Goal: Task Accomplishment & Management: Manage account settings

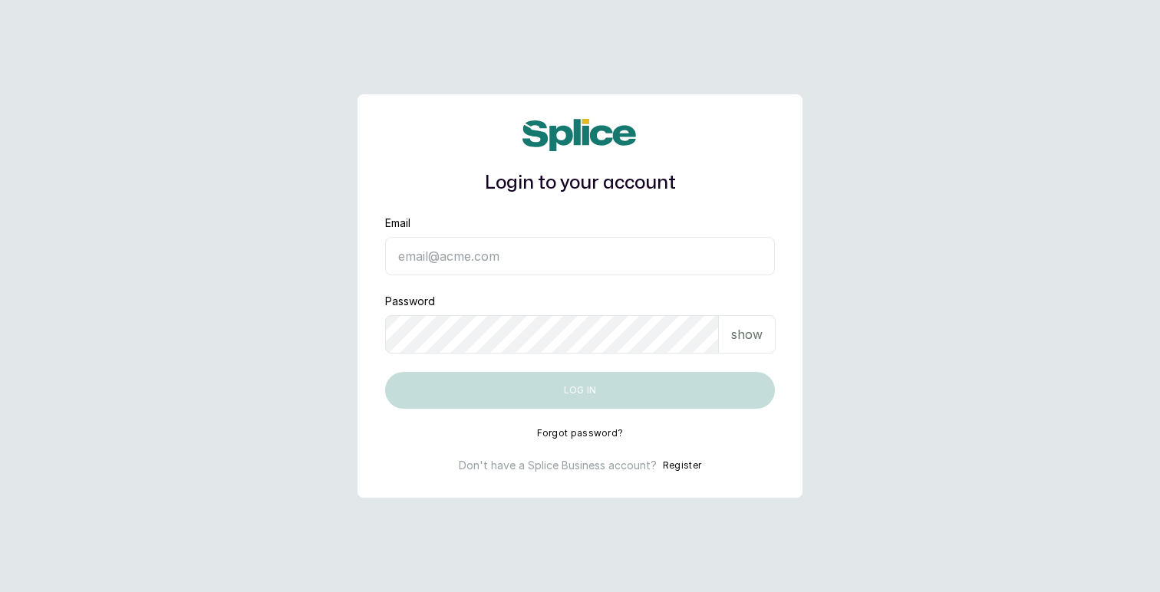
click at [470, 262] on input "Email" at bounding box center [580, 256] width 390 height 38
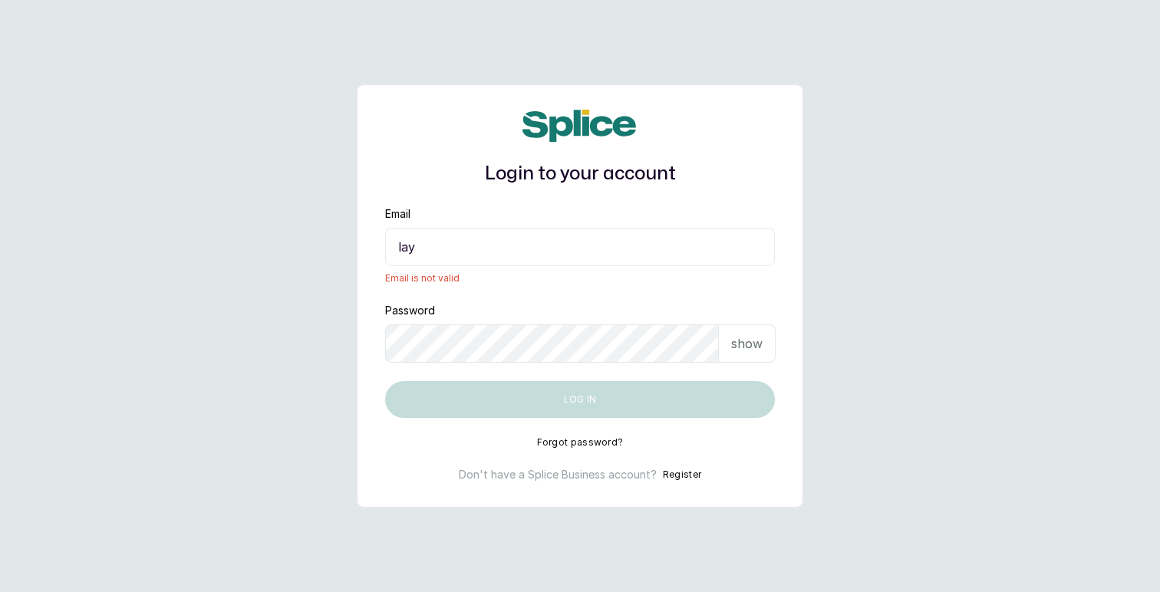
type input "layo@withsplice.com"
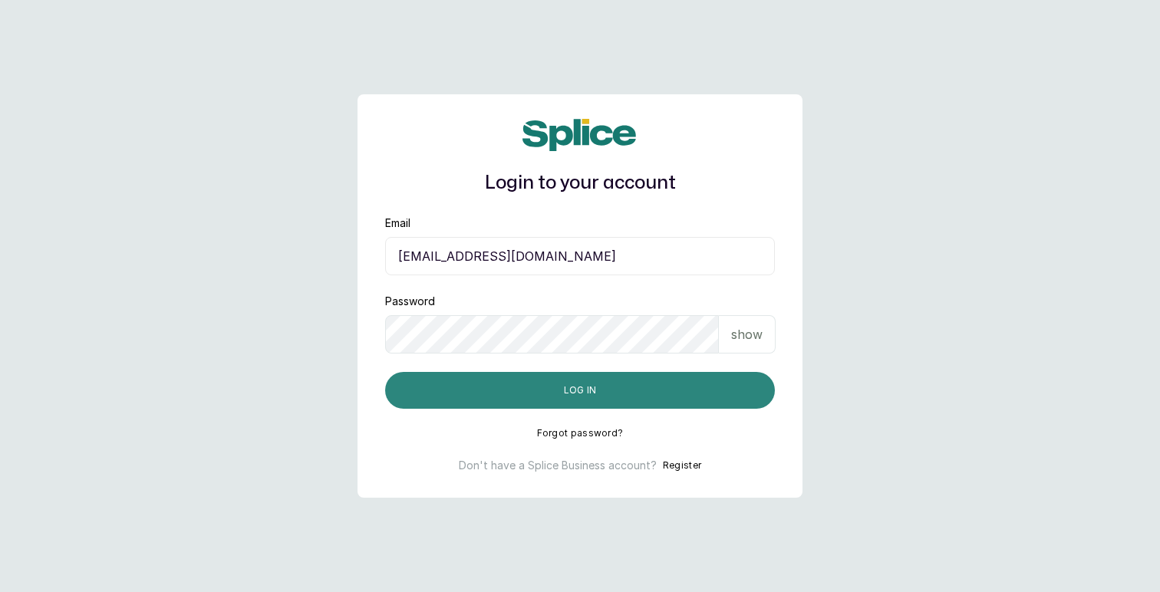
click at [562, 392] on button "Log in" at bounding box center [580, 390] width 390 height 37
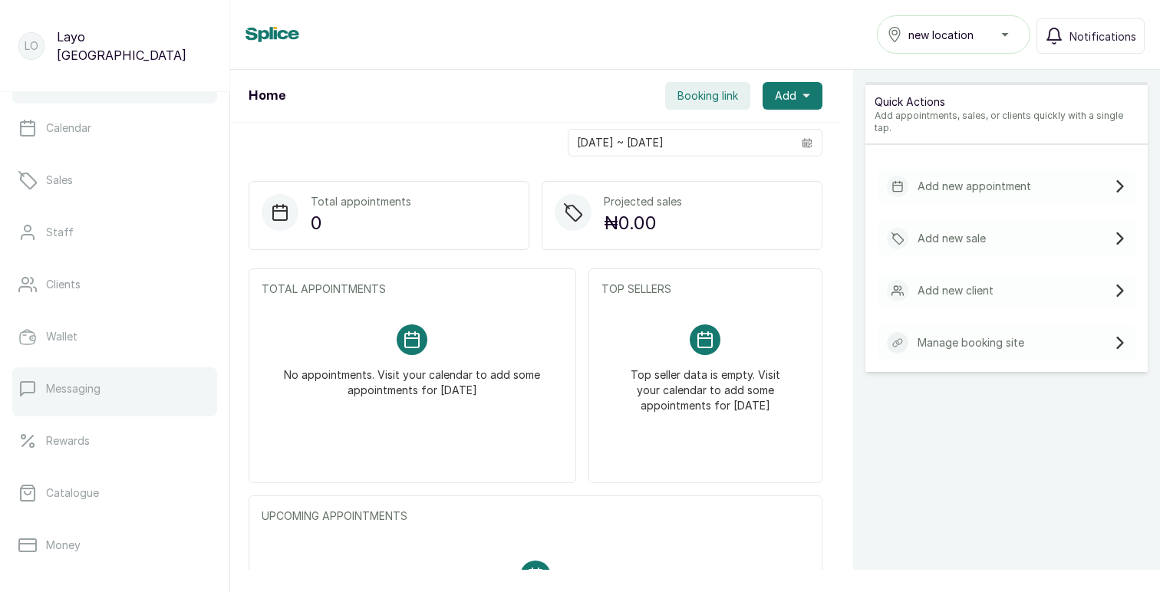
scroll to position [48, 0]
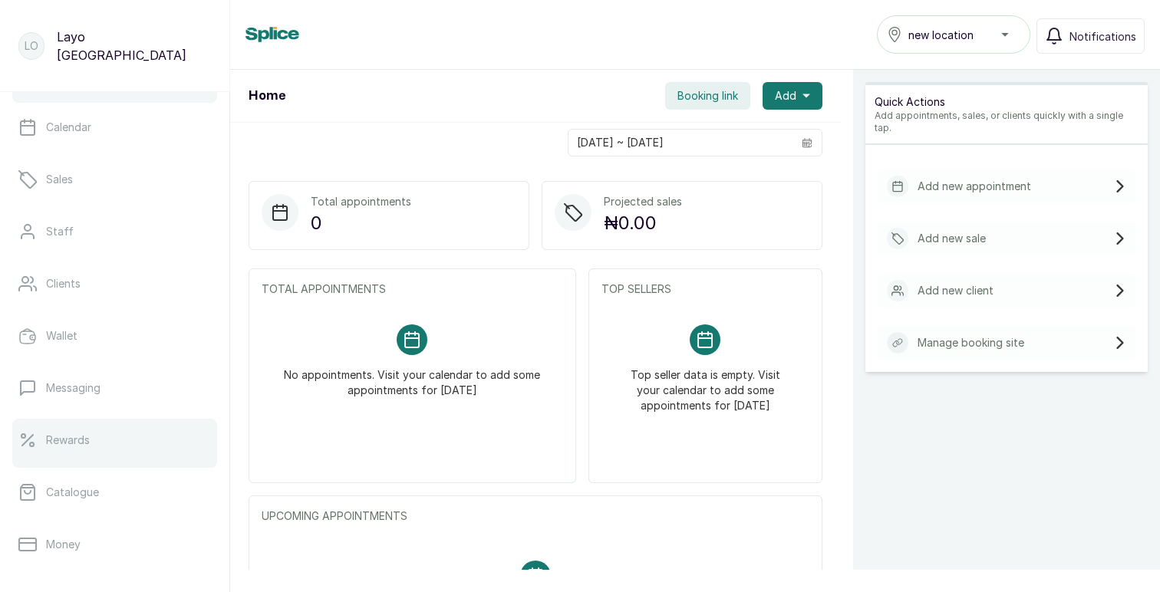
click at [124, 442] on link "Rewards" at bounding box center [114, 440] width 205 height 43
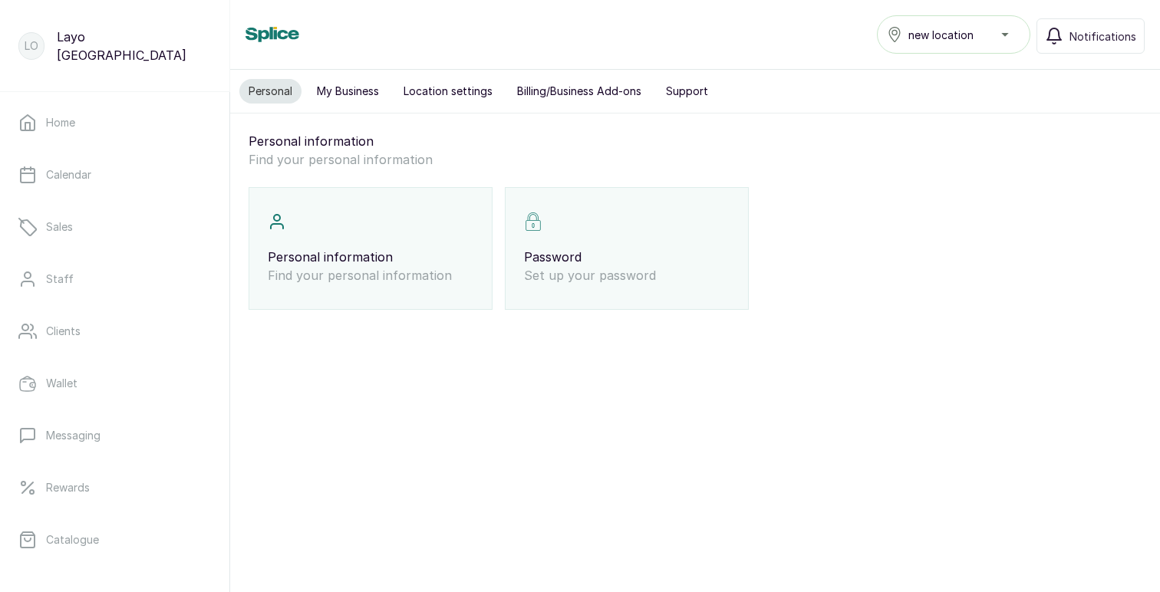
click at [598, 91] on button "Billing/Business Add-ons" at bounding box center [579, 91] width 143 height 25
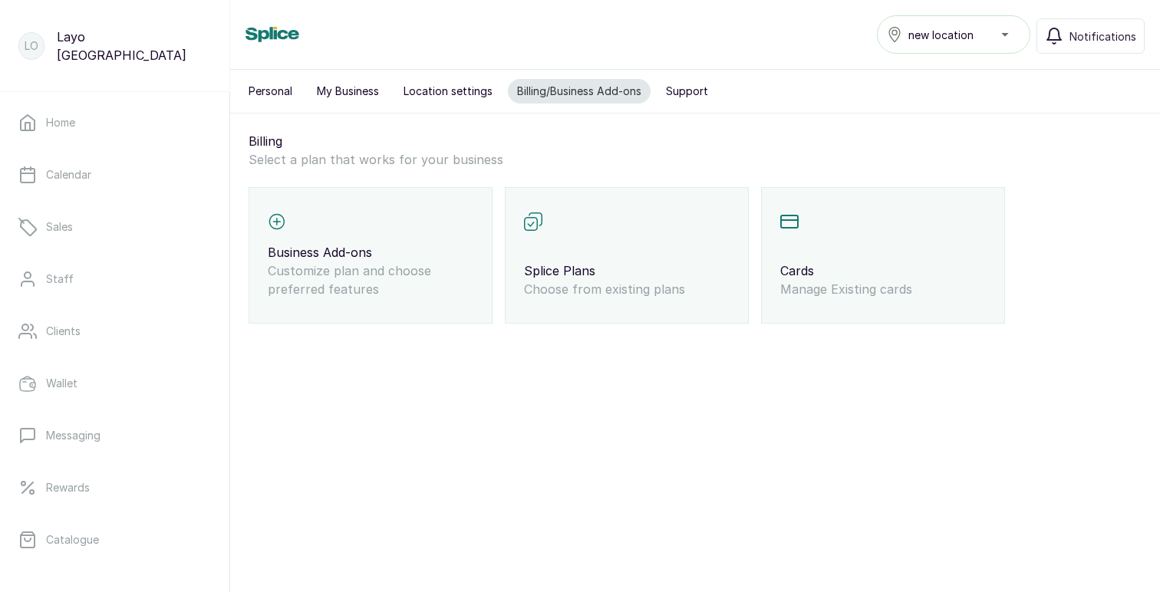
click at [545, 270] on p "Splice Plans" at bounding box center [627, 271] width 206 height 18
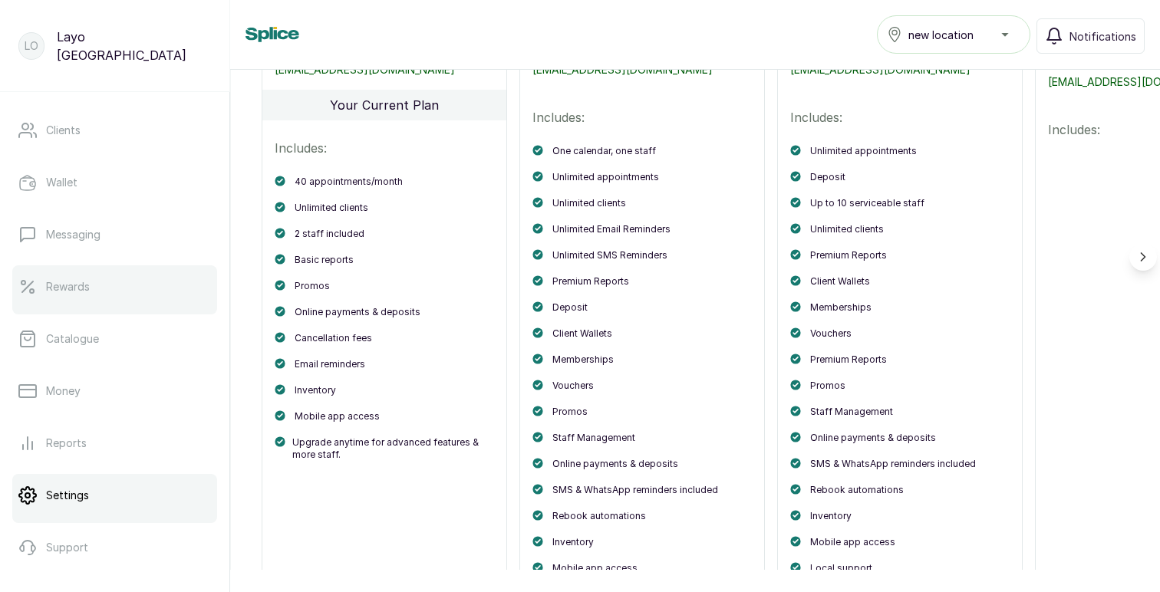
scroll to position [265, 0]
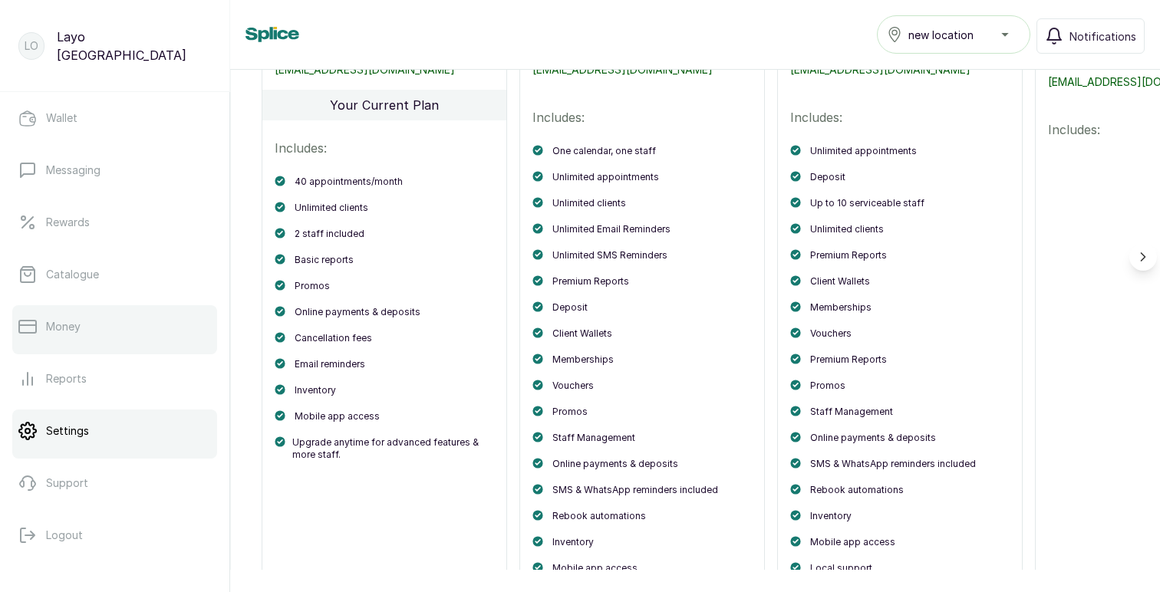
click at [76, 338] on link "Money" at bounding box center [114, 326] width 205 height 43
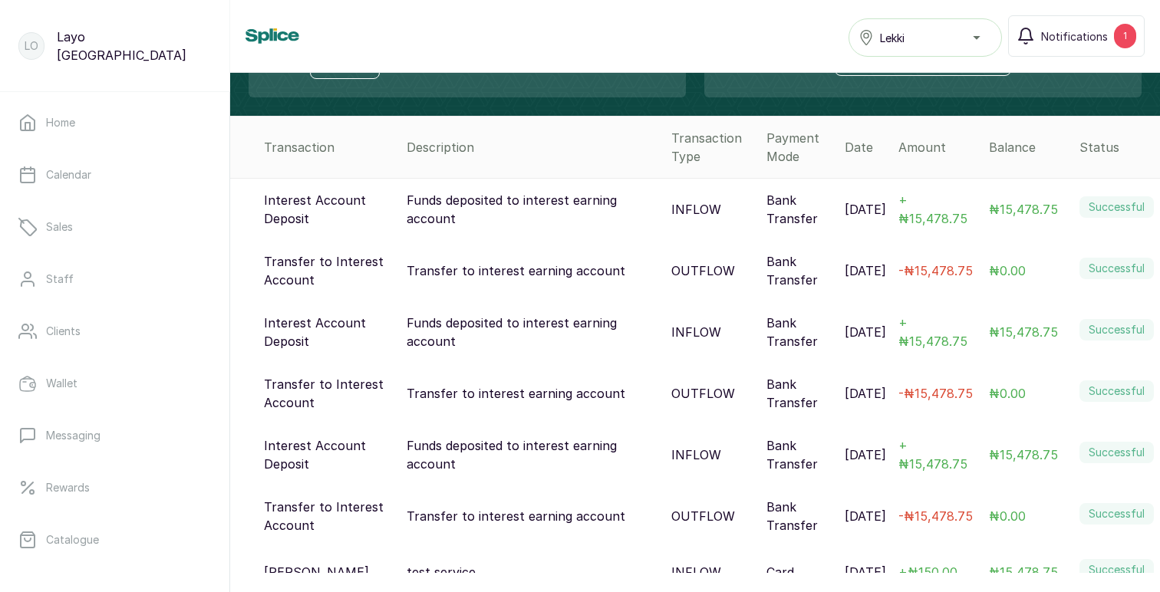
scroll to position [265, 0]
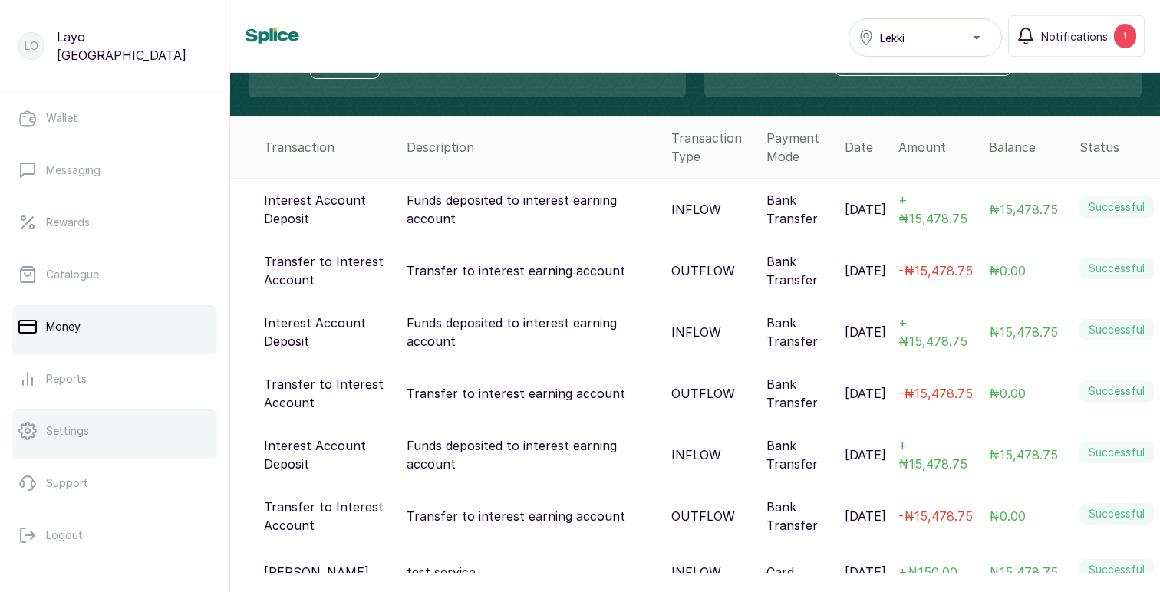
click at [80, 438] on p "Settings" at bounding box center [67, 430] width 43 height 15
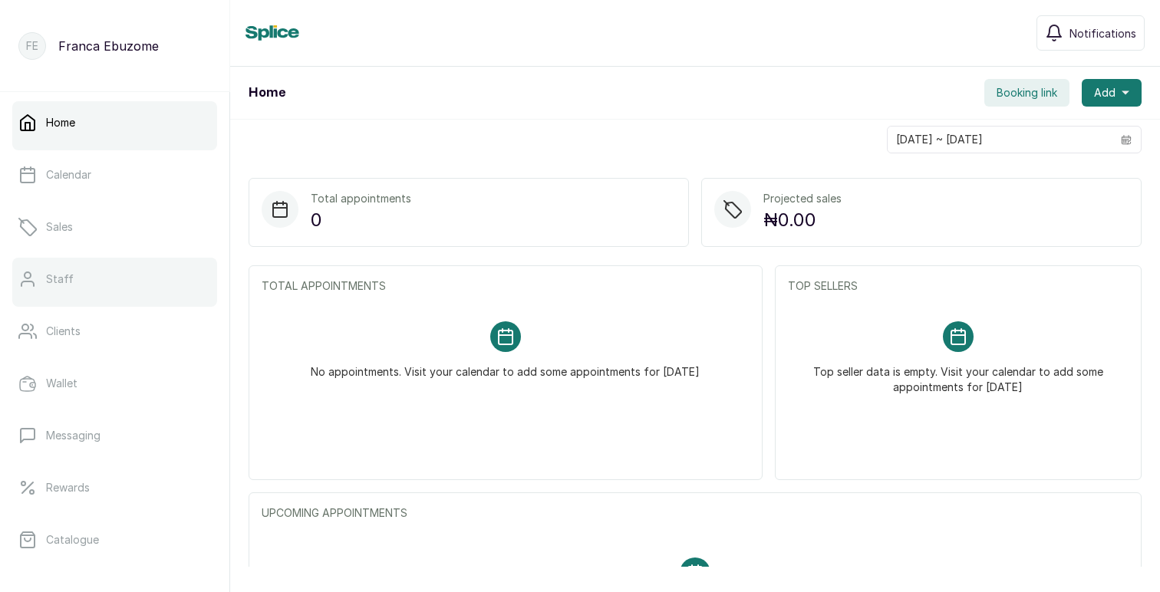
click at [87, 275] on link "Staff" at bounding box center [114, 279] width 205 height 43
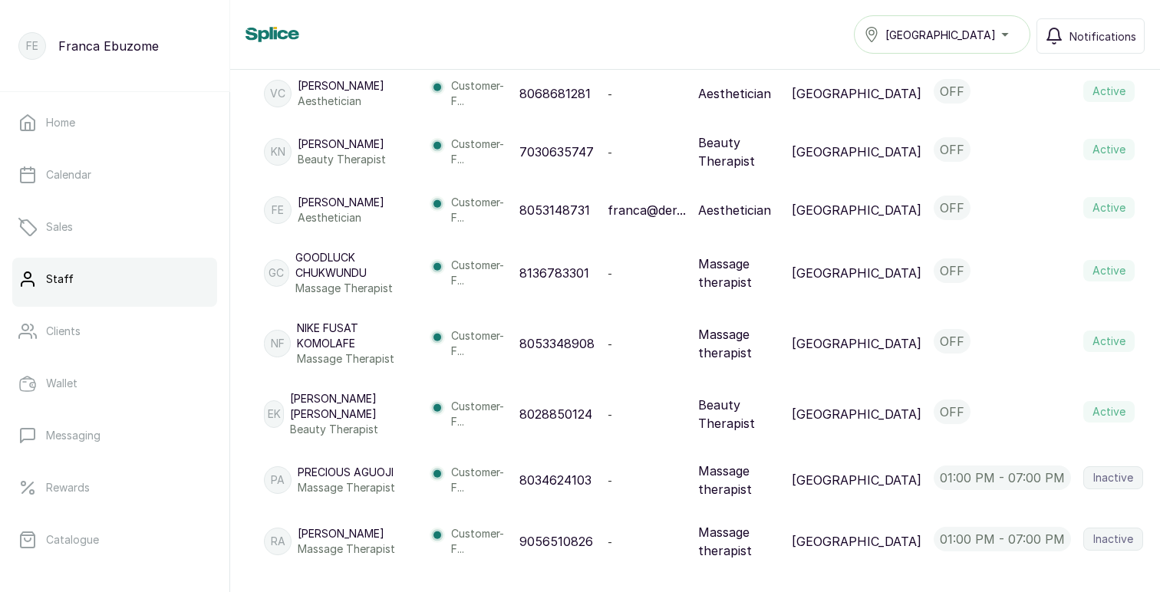
scroll to position [1060, 0]
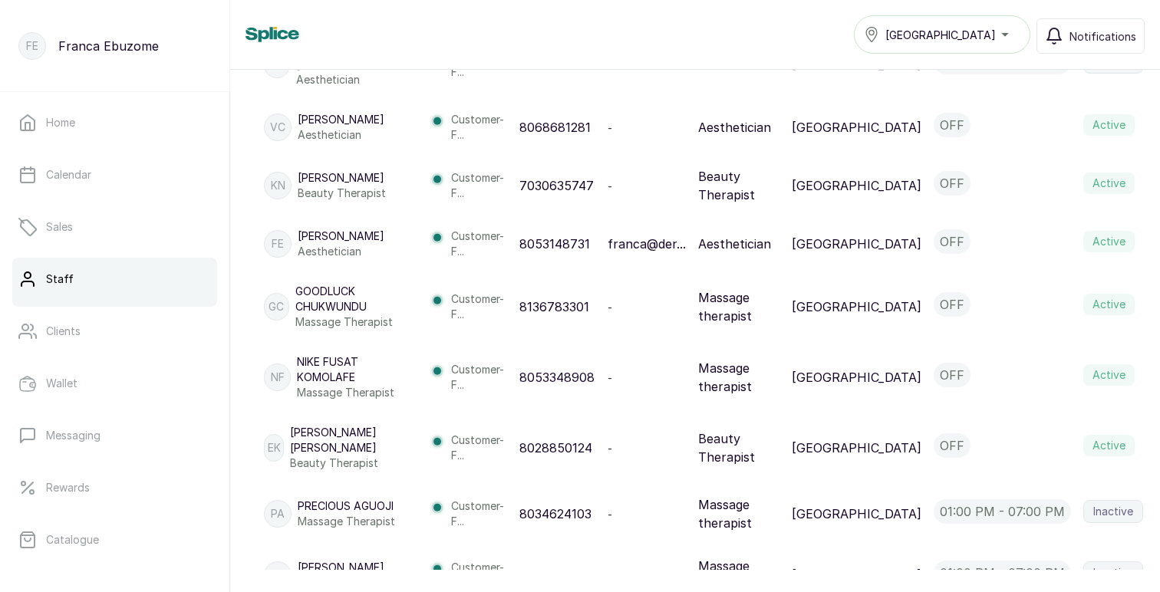
click at [1159, 251] on icon "button" at bounding box center [1165, 244] width 2 height 14
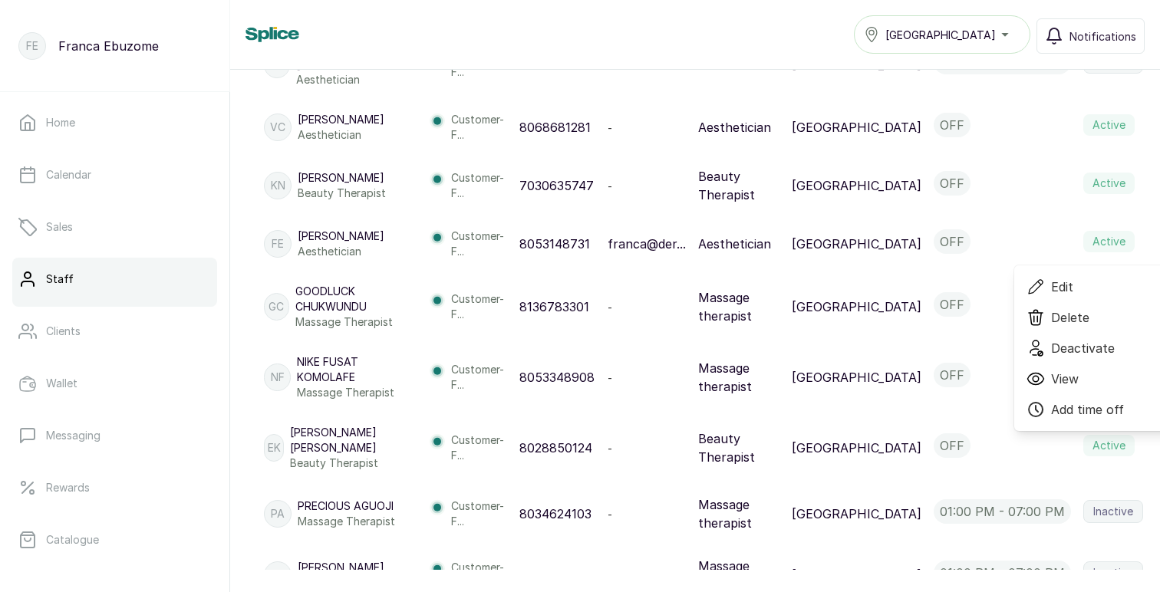
click at [1051, 296] on span "Edit" at bounding box center [1062, 287] width 22 height 18
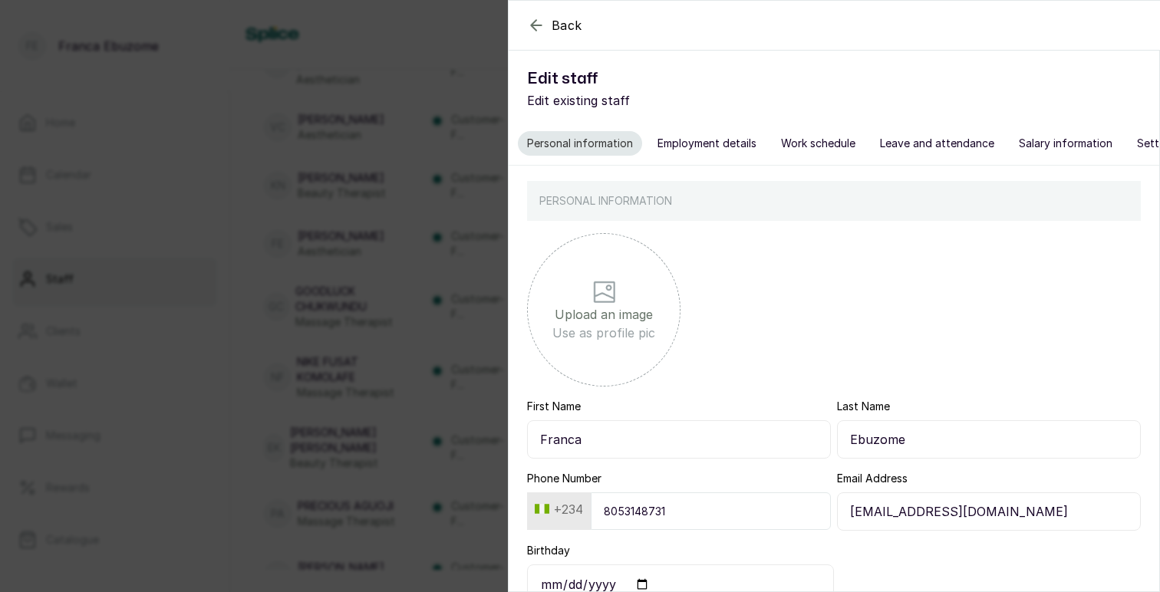
click at [692, 147] on button "Employment details" at bounding box center [706, 143] width 117 height 25
select select "aesthetician"
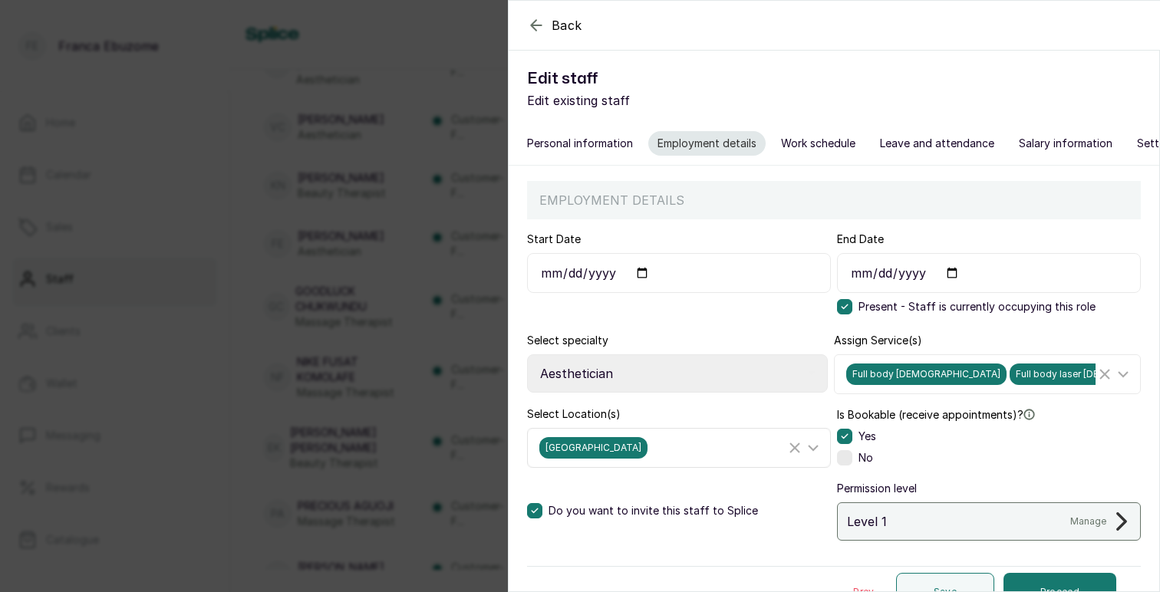
click at [814, 450] on icon at bounding box center [813, 448] width 9 height 5
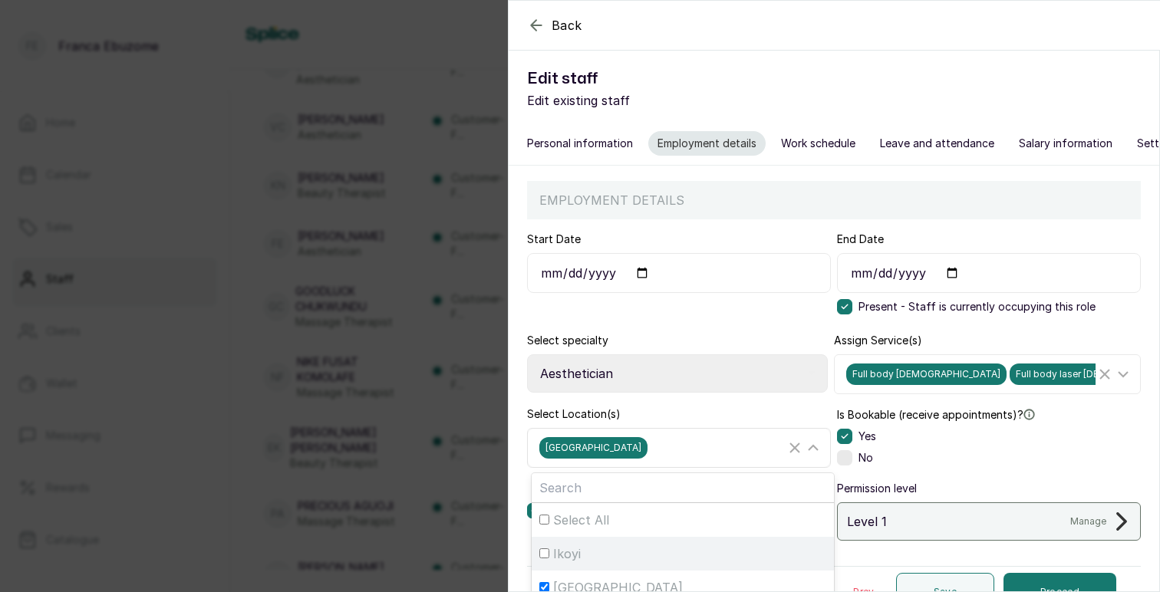
click at [562, 549] on span "Ikoyi" at bounding box center [567, 554] width 28 height 18
click at [549, 549] on input "Ikoyi" at bounding box center [544, 554] width 10 height 10
checkbox input "true"
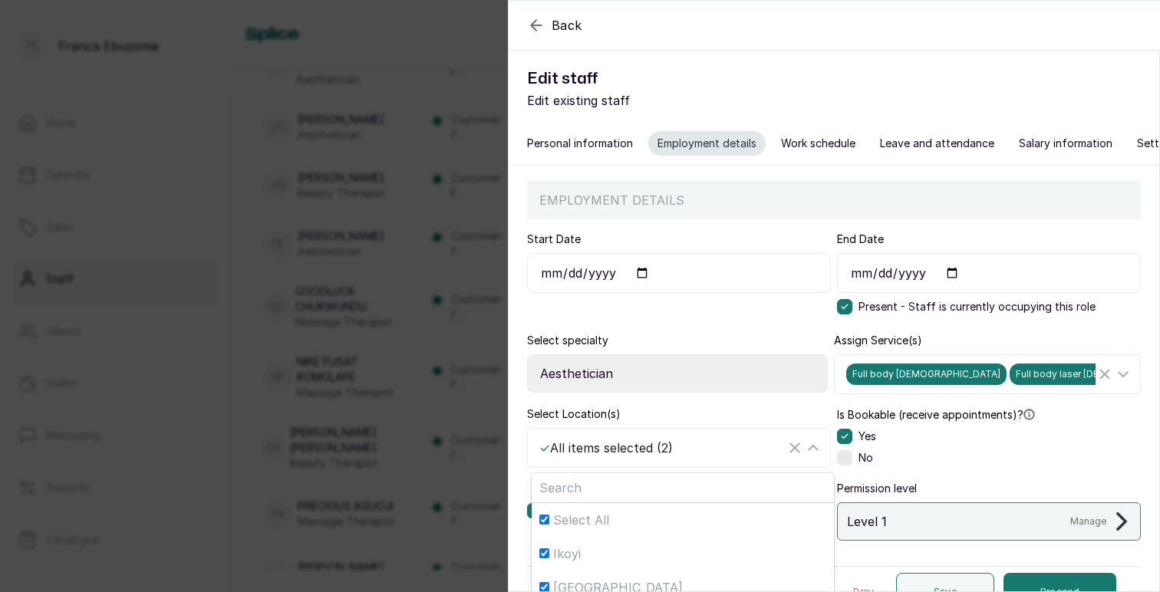
click at [820, 83] on h1 "Edit staff" at bounding box center [834, 79] width 614 height 25
click at [443, 45] on div "Back Edit staff Edit existing staff Personal information Employment details Wor…" at bounding box center [580, 296] width 1160 height 592
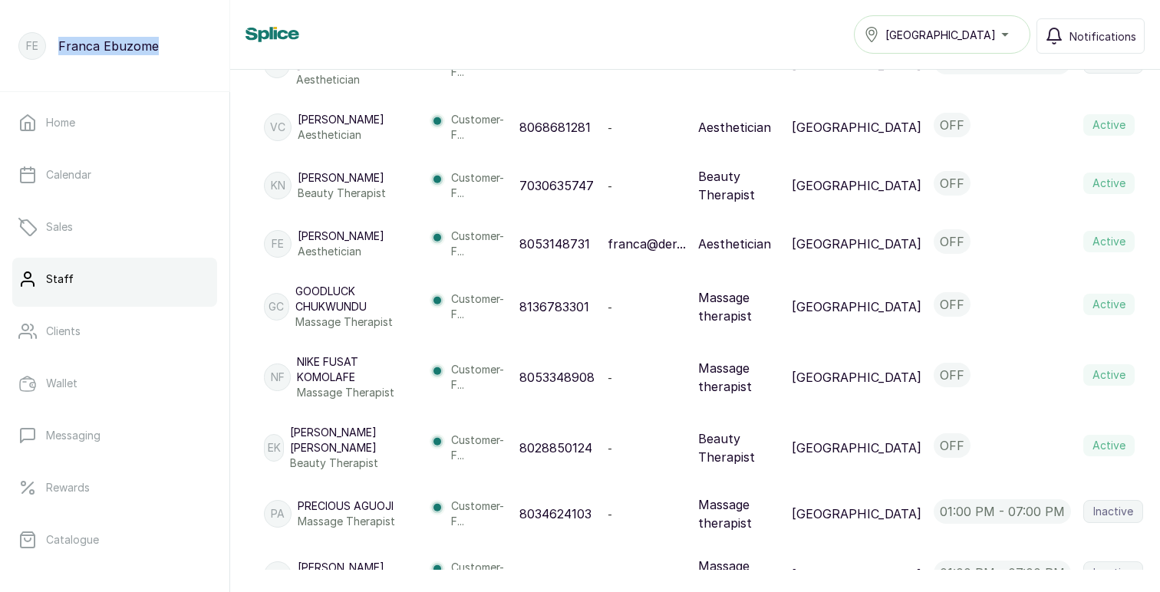
drag, startPoint x: 57, startPoint y: 48, endPoint x: 186, endPoint y: 60, distance: 130.2
click at [186, 60] on div "FE Franca Ebuzome" at bounding box center [115, 46] width 230 height 92
click at [1143, 259] on button "button" at bounding box center [1164, 244] width 43 height 31
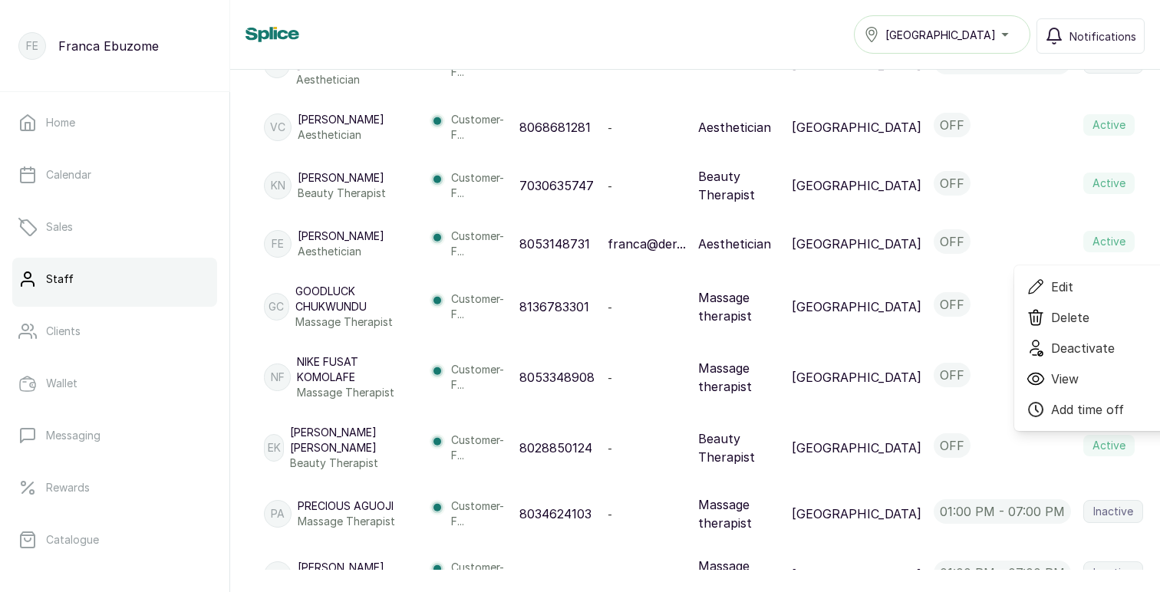
click at [1051, 296] on span "Edit" at bounding box center [1062, 287] width 22 height 18
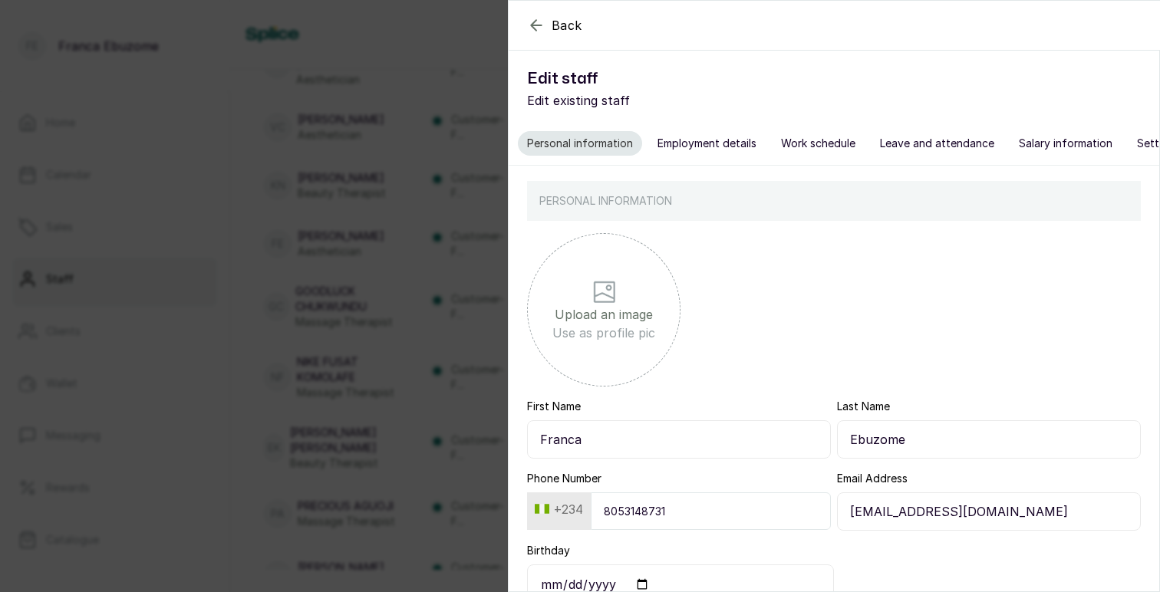
click at [707, 145] on button "Employment details" at bounding box center [706, 143] width 117 height 25
select select "aesthetician"
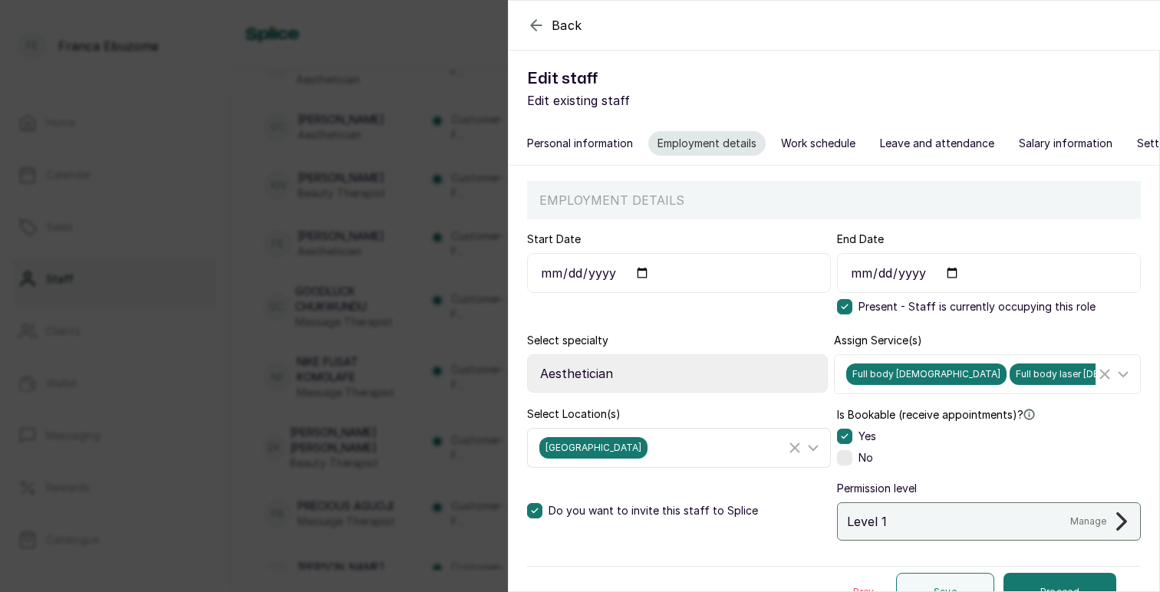
click at [811, 450] on icon at bounding box center [813, 448] width 18 height 18
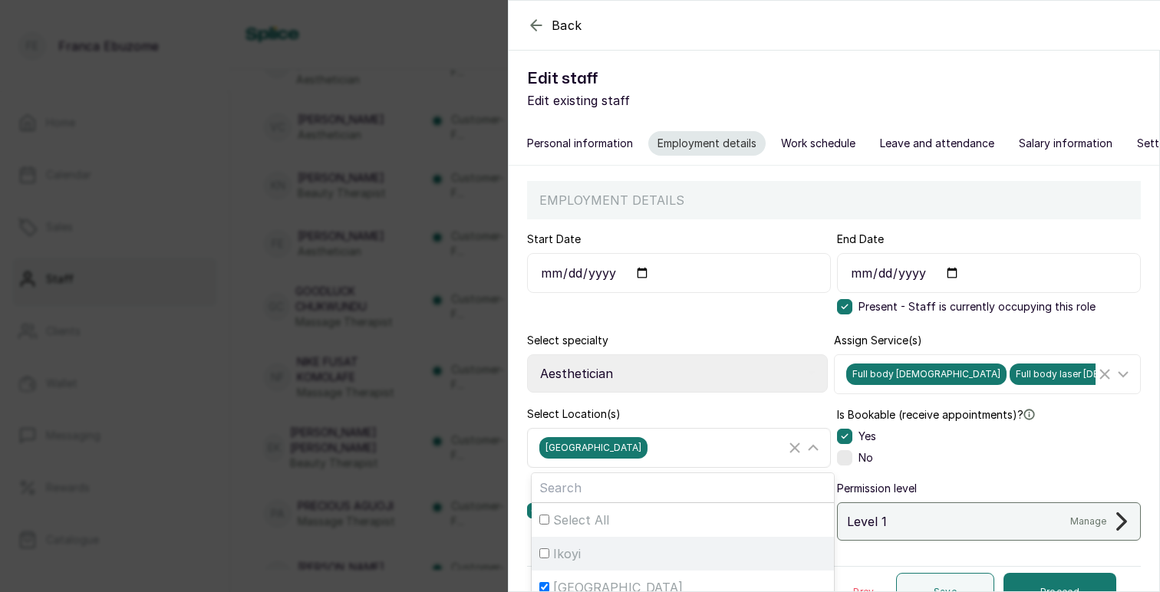
click at [564, 552] on span "Ikoyi" at bounding box center [567, 554] width 28 height 18
click at [549, 552] on input "Ikoyi" at bounding box center [544, 554] width 10 height 10
checkbox input "true"
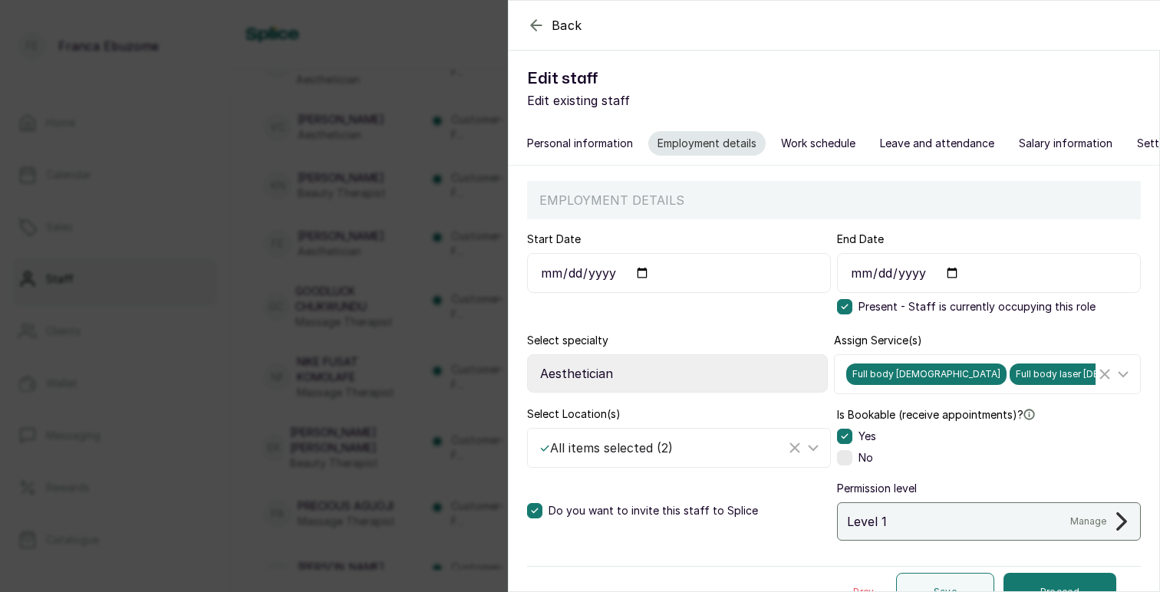
click at [789, 325] on form "Start Date 2023-07-27 End Date Present - Staff is currently occupying this role…" at bounding box center [834, 418] width 614 height 398
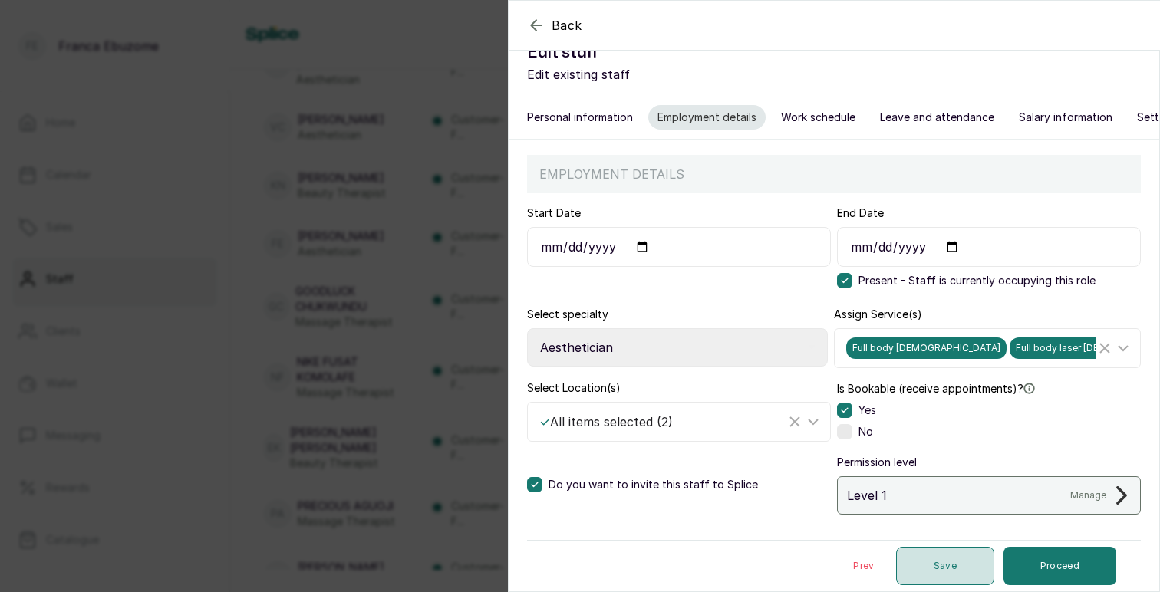
click at [947, 573] on button "Save" at bounding box center [945, 566] width 98 height 38
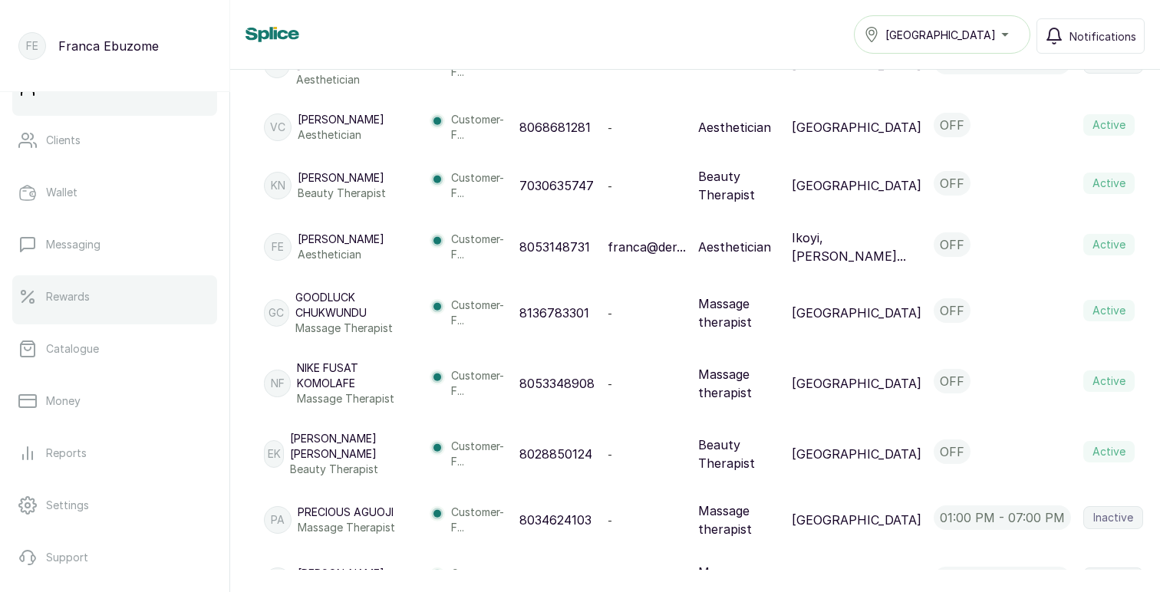
scroll to position [265, 0]
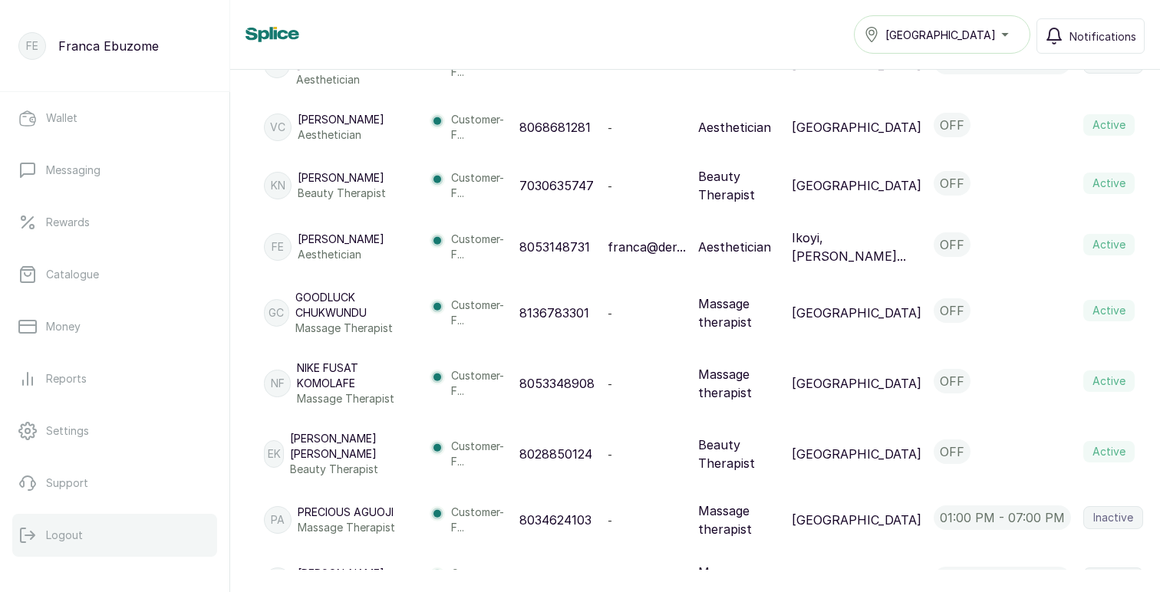
click at [69, 544] on button "Logout" at bounding box center [114, 535] width 205 height 43
